Goal: Task Accomplishment & Management: Manage account settings

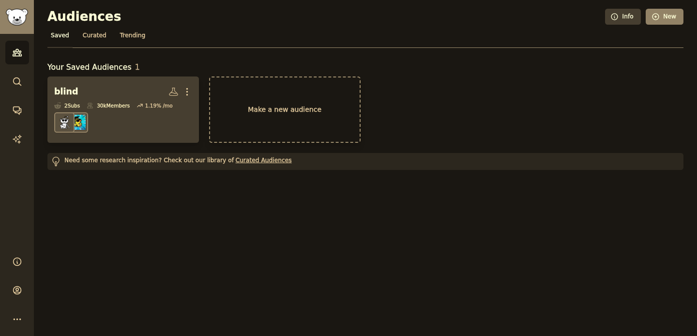
click at [127, 123] on dd "r/VisuallyImpairedStudy" at bounding box center [123, 122] width 138 height 27
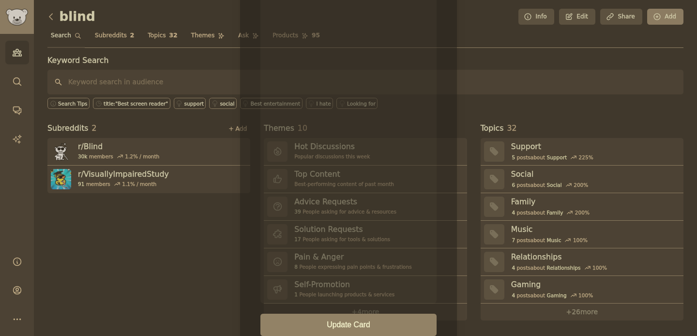
scroll to position [156, 0]
click at [512, 213] on div at bounding box center [348, 168] width 697 height 336
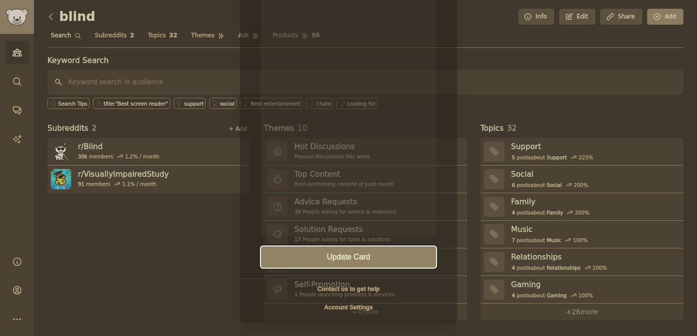
click at [388, 254] on button "Update Card" at bounding box center [349, 257] width 176 height 22
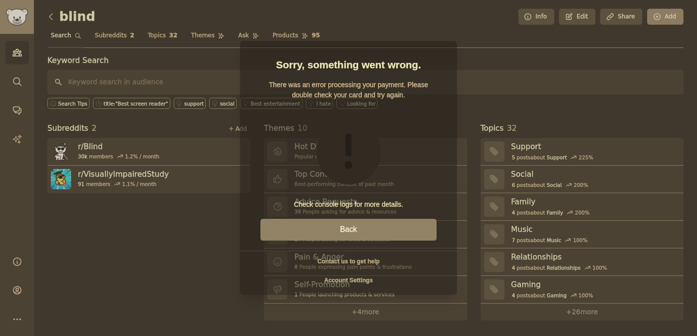
scroll to position [0, 0]
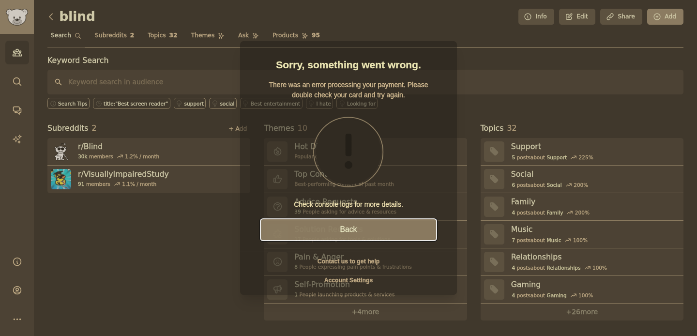
click at [378, 224] on button "Back" at bounding box center [349, 230] width 176 height 22
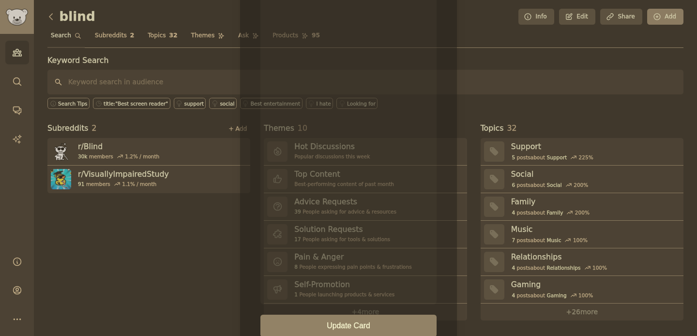
scroll to position [149, 0]
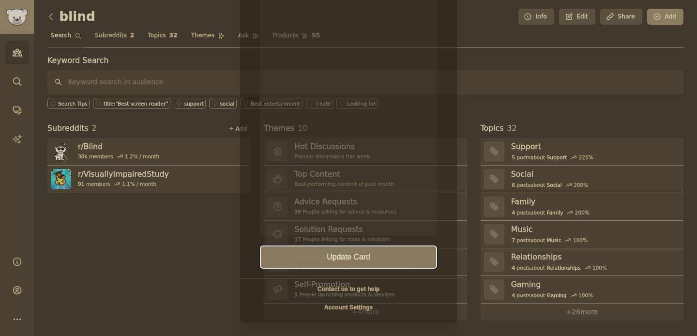
click at [303, 266] on button "Update Card" at bounding box center [349, 257] width 176 height 22
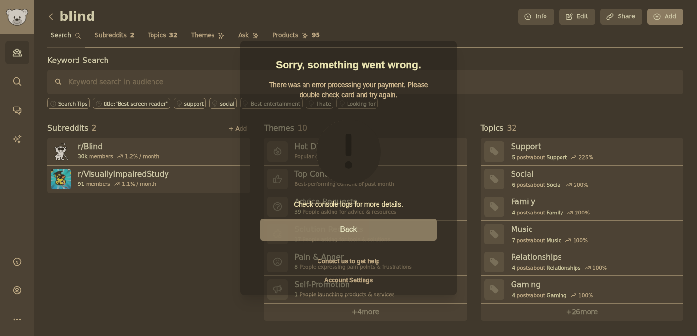
scroll to position [0, 0]
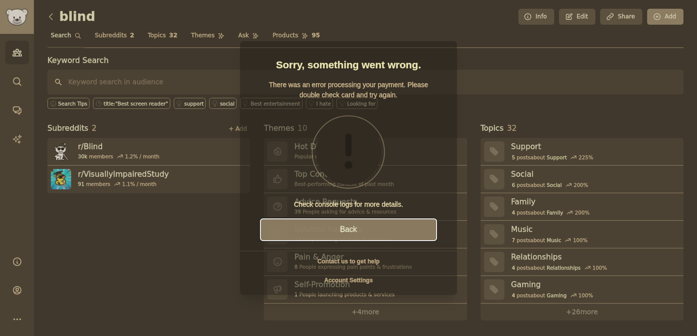
click at [361, 225] on button "Back" at bounding box center [349, 230] width 176 height 22
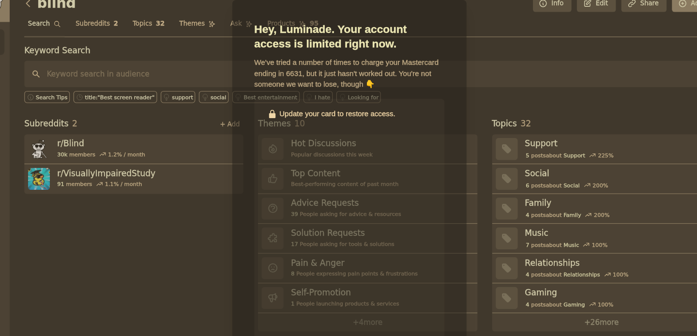
scroll to position [185, 0]
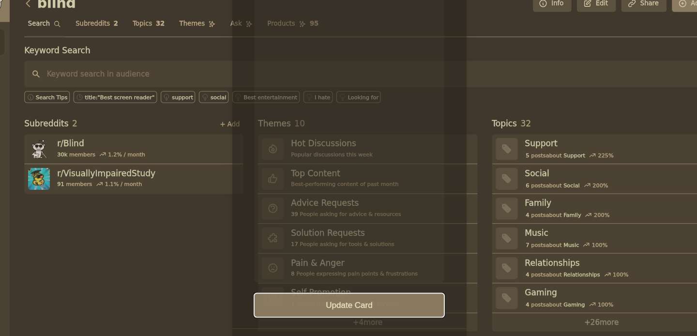
click at [373, 289] on button "Update Card" at bounding box center [349, 296] width 176 height 22
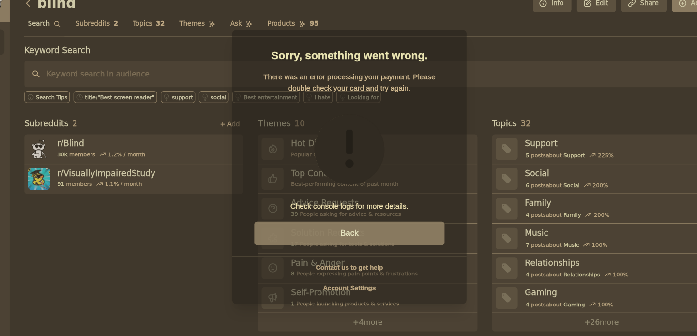
scroll to position [0, 0]
click at [371, 233] on button "Back" at bounding box center [349, 230] width 176 height 22
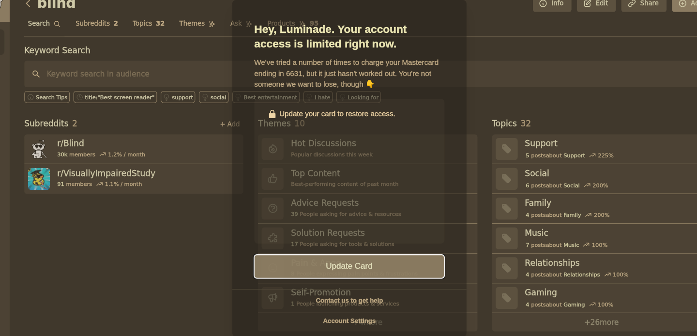
click at [381, 261] on button "Update Card" at bounding box center [349, 260] width 176 height 22
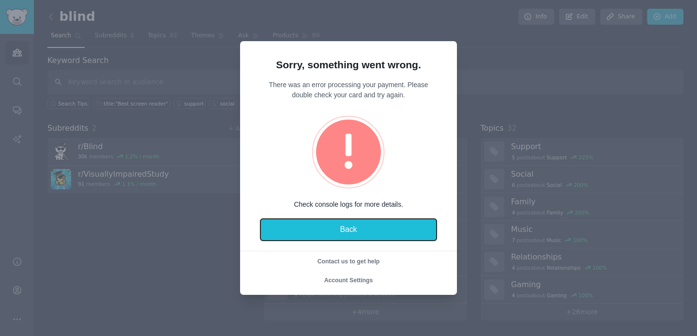
click at [396, 232] on button "Back" at bounding box center [349, 230] width 176 height 22
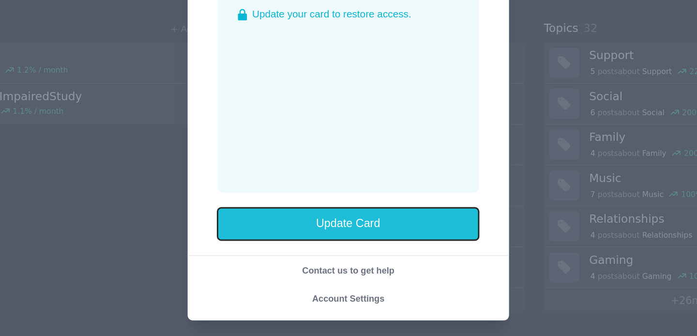
click at [328, 268] on button "Update Card" at bounding box center [349, 260] width 176 height 22
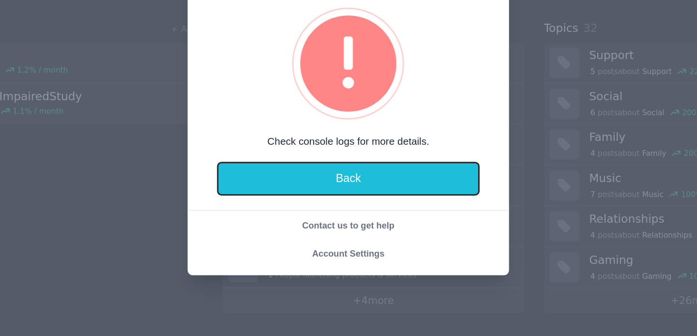
click at [383, 225] on button "Back" at bounding box center [349, 230] width 176 height 22
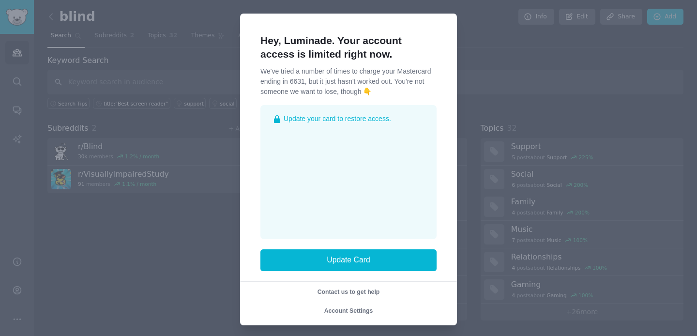
click at [450, 22] on div "Hey, Luminade. Your account access is limited right now. We've tried a number o…" at bounding box center [348, 170] width 217 height 312
click at [438, 21] on div "Hey, Luminade. Your account access is limited right now. We've tried a number o…" at bounding box center [348, 170] width 217 height 312
click at [445, 14] on div "Hey, Luminade. Your account access is limited right now. We've tried a number o…" at bounding box center [348, 170] width 217 height 312
click at [498, 111] on div at bounding box center [348, 168] width 697 height 336
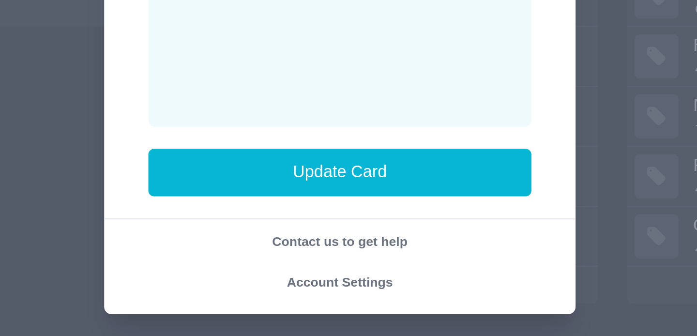
click at [357, 314] on span "Account Settings" at bounding box center [348, 311] width 49 height 7
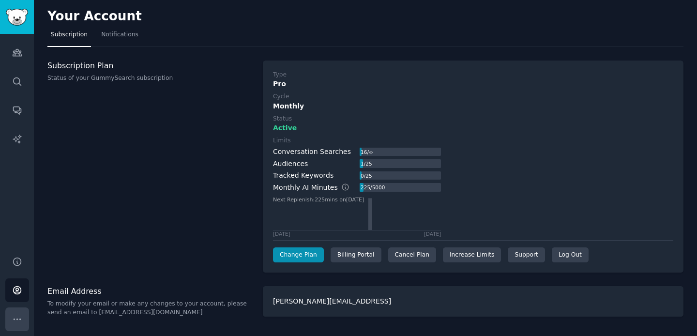
click at [20, 314] on icon "Sidebar" at bounding box center [17, 319] width 10 height 10
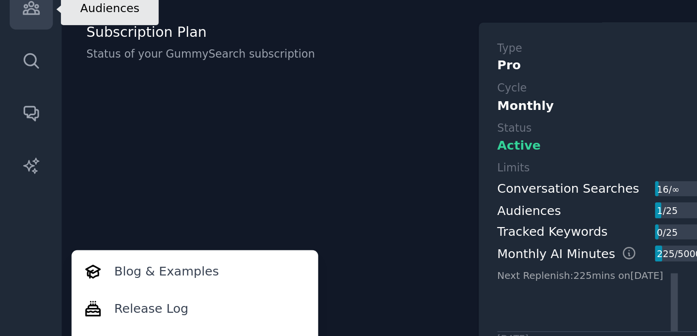
click at [19, 56] on icon "Sidebar" at bounding box center [17, 52] width 10 height 10
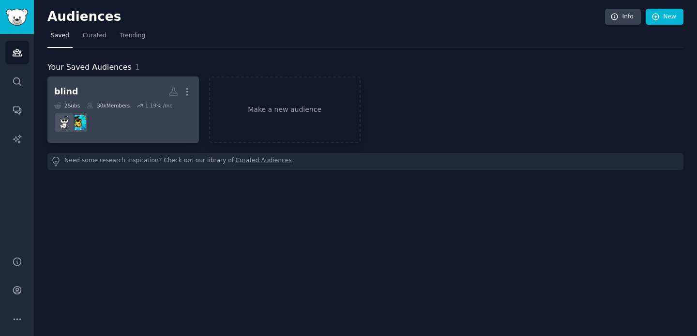
click at [143, 125] on dd at bounding box center [123, 122] width 138 height 27
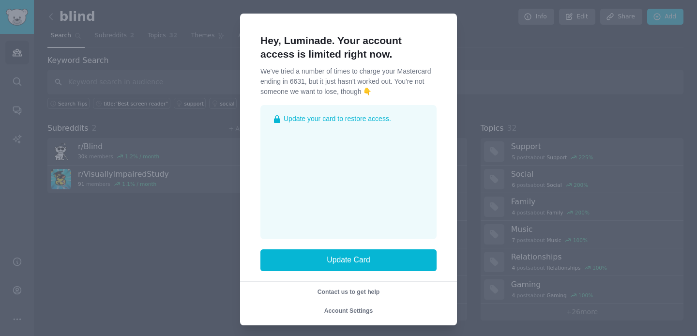
click at [518, 64] on div at bounding box center [348, 168] width 697 height 336
click at [441, 26] on div "Hey, Luminade. Your account access is limited right now. We've tried a number o…" at bounding box center [348, 170] width 197 height 292
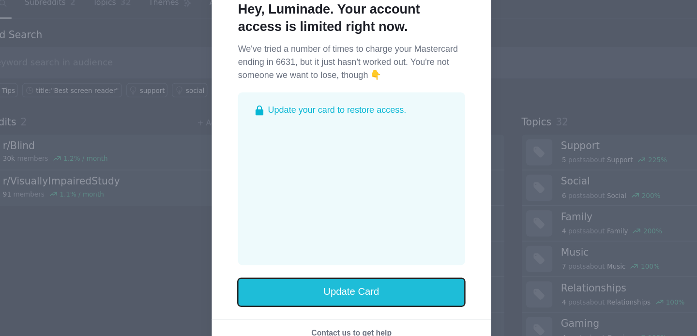
click at [352, 255] on button "Update Card" at bounding box center [349, 260] width 176 height 22
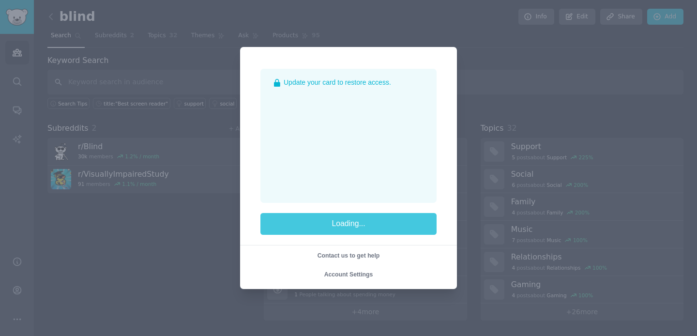
click at [377, 226] on div "Loading..." at bounding box center [349, 224] width 176 height 22
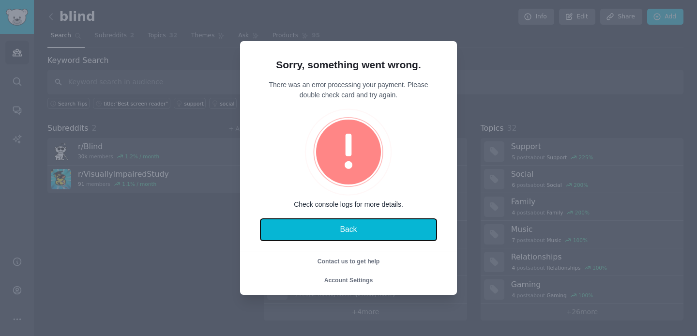
click at [377, 226] on button "Back" at bounding box center [349, 230] width 176 height 22
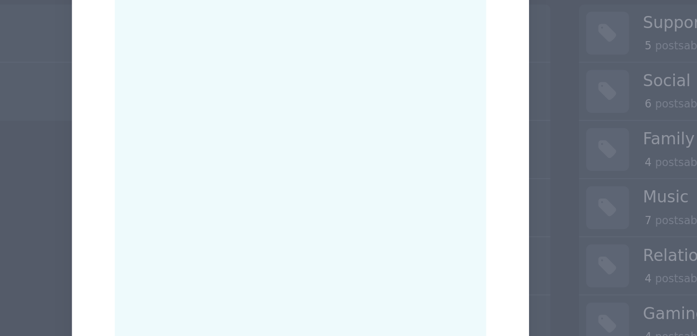
scroll to position [185, 0]
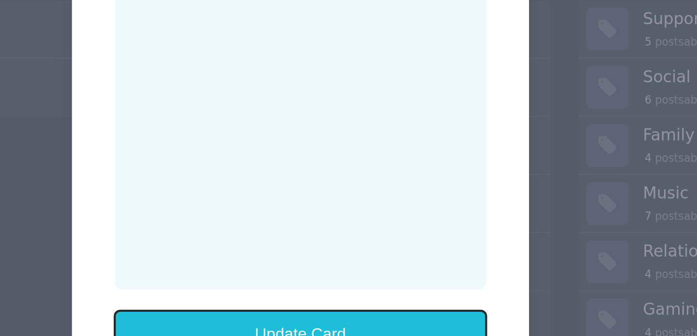
click at [381, 290] on button "Update Card" at bounding box center [349, 296] width 176 height 22
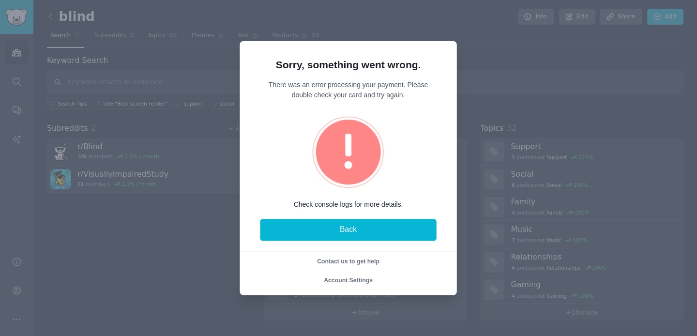
scroll to position [0, 0]
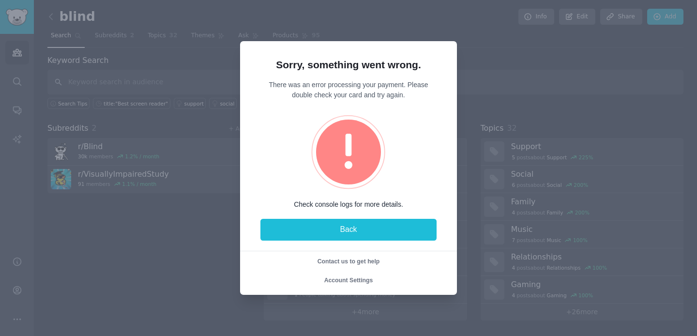
click at [380, 218] on div "Sorry, something went wrong. There was an error processing your payment. Please…" at bounding box center [349, 167] width 176 height 233
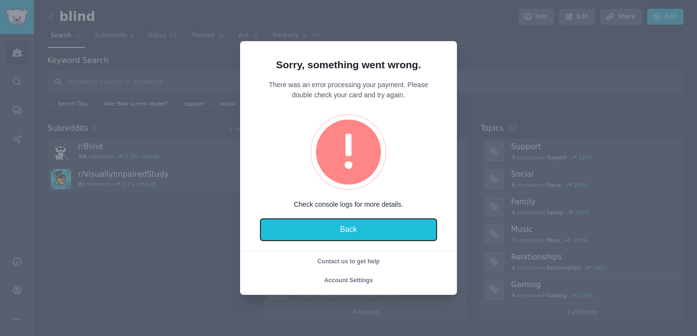
click at [354, 226] on button "Back" at bounding box center [349, 230] width 176 height 22
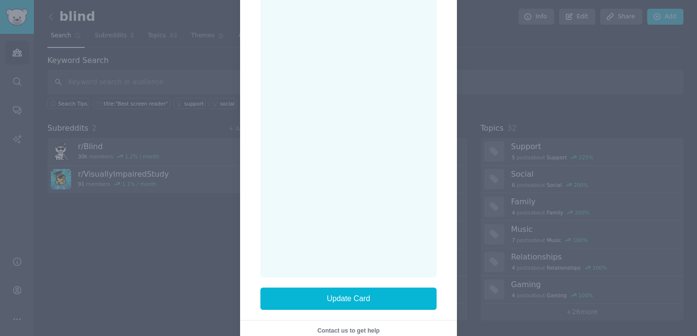
scroll to position [336, 0]
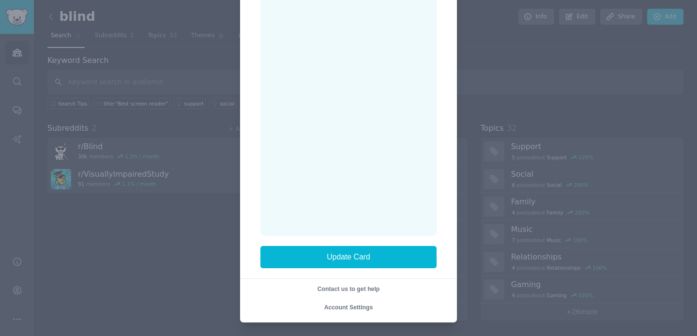
click at [328, 246] on div "Hey, Luminade. Your account access is limited right now. We've tried a number o…" at bounding box center [349, 0] width 176 height 625
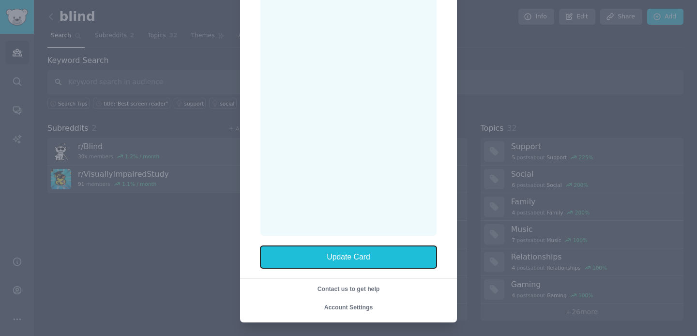
click at [330, 255] on button "Update Card" at bounding box center [349, 257] width 176 height 22
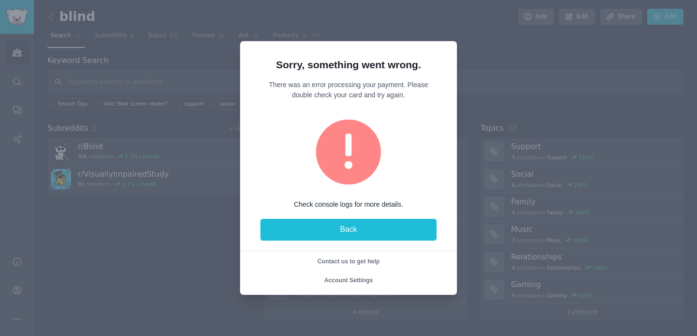
scroll to position [0, 0]
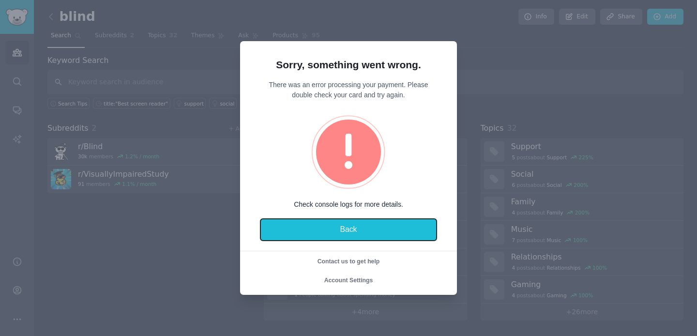
click at [362, 233] on button "Back" at bounding box center [349, 230] width 176 height 22
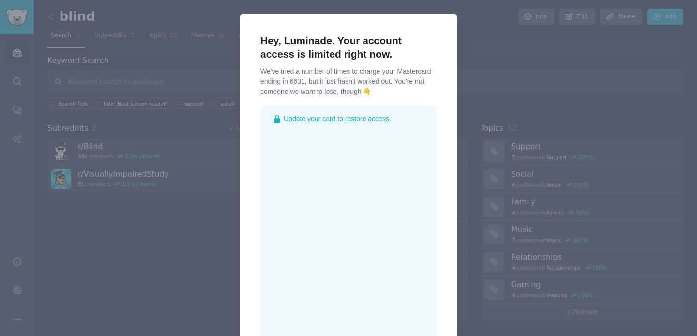
scroll to position [109, 0]
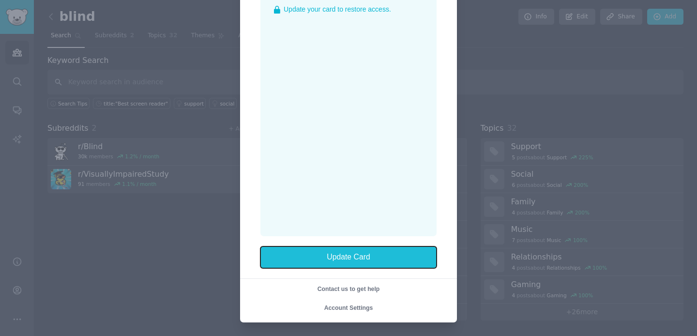
click at [352, 257] on button "Update Card" at bounding box center [349, 258] width 176 height 22
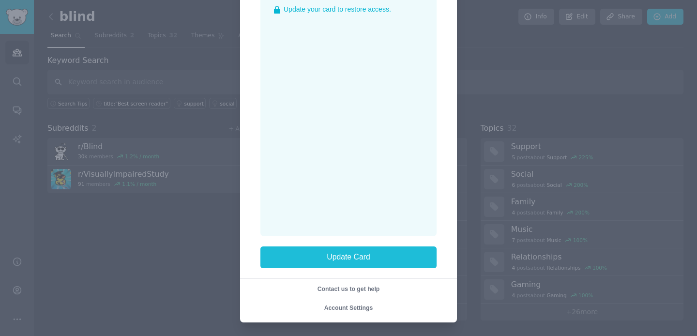
scroll to position [0, 0]
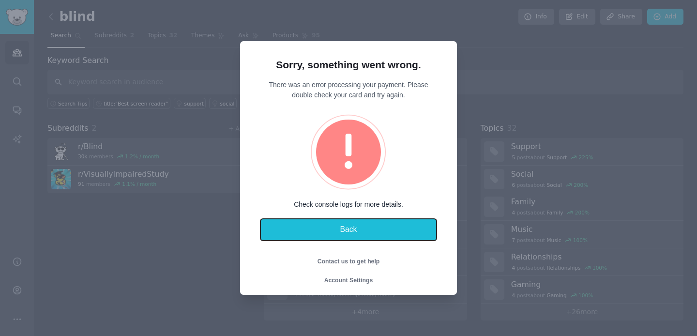
click at [355, 236] on button "Back" at bounding box center [349, 230] width 176 height 22
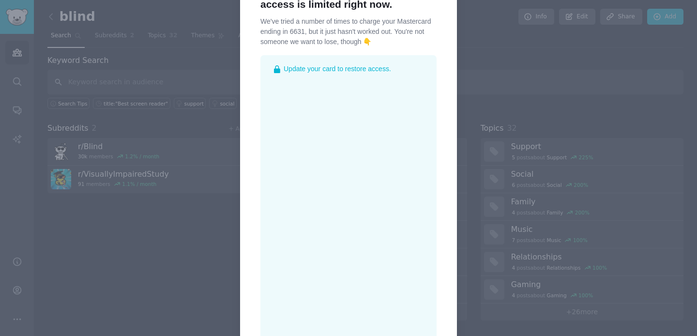
scroll to position [56, 0]
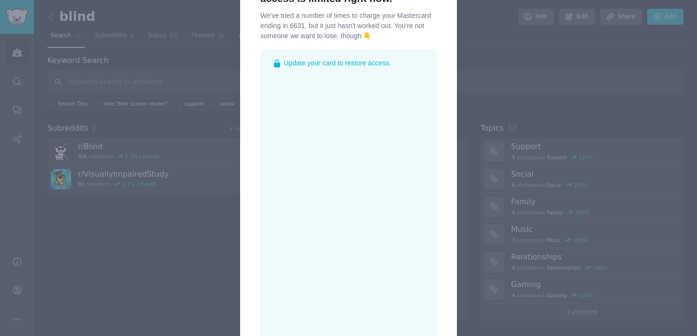
click at [245, 233] on div "Hey, Luminade. Your account access is limited right now. We've tried a number o…" at bounding box center [348, 205] width 217 height 494
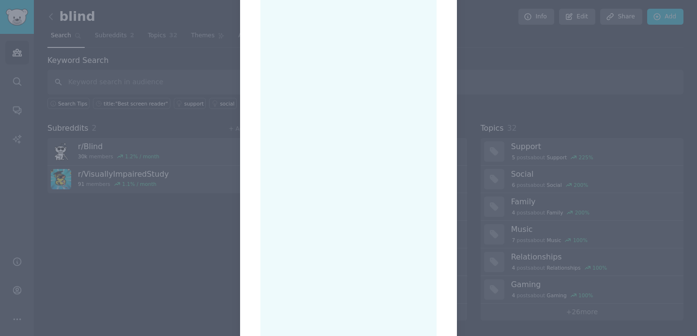
scroll to position [150, 0]
click at [265, 252] on div "Update your card to restore access." at bounding box center [349, 188] width 176 height 467
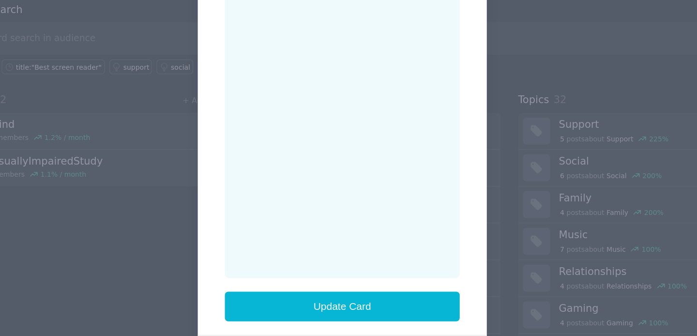
scroll to position [336, 0]
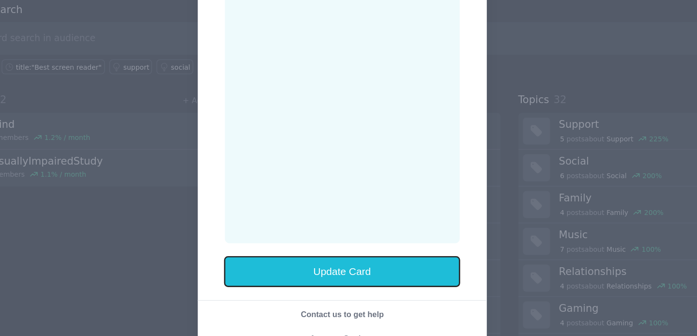
click at [356, 254] on button "Update Card" at bounding box center [349, 257] width 176 height 22
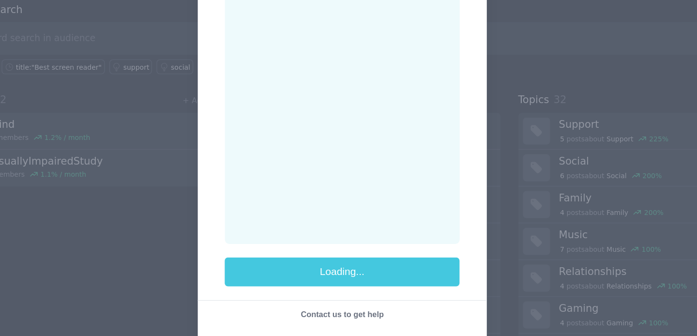
scroll to position [0, 0]
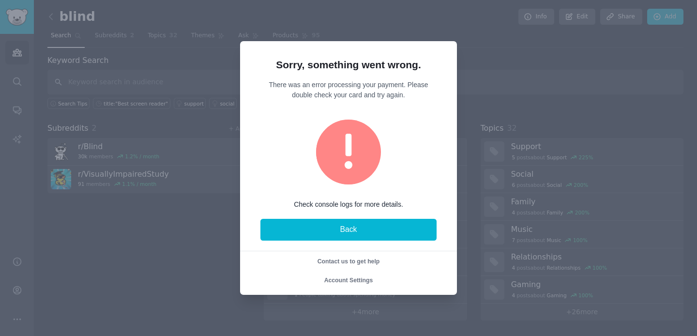
click at [462, 165] on div at bounding box center [348, 168] width 697 height 336
